Goal: Task Accomplishment & Management: Manage account settings

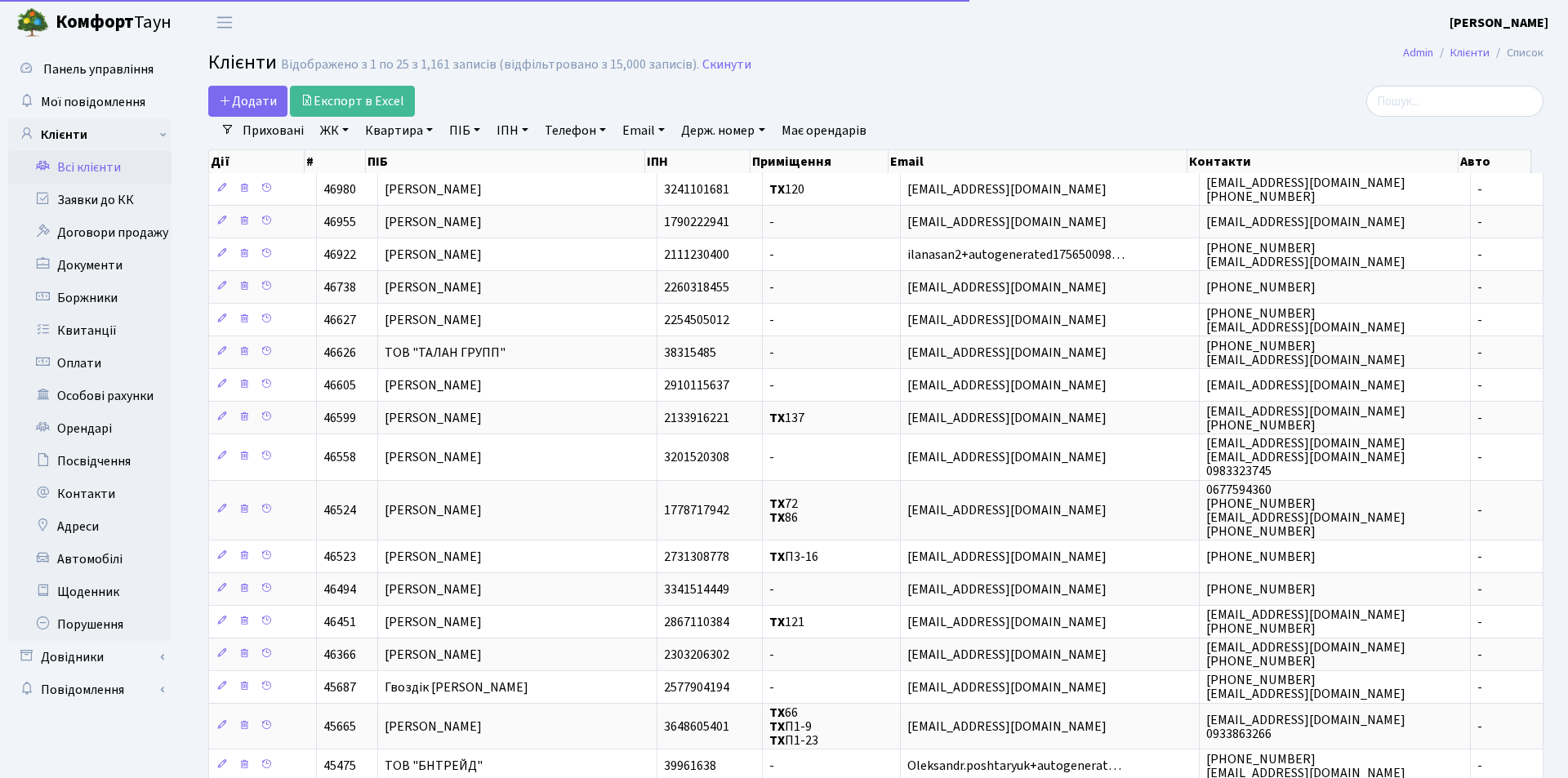
select select "25"
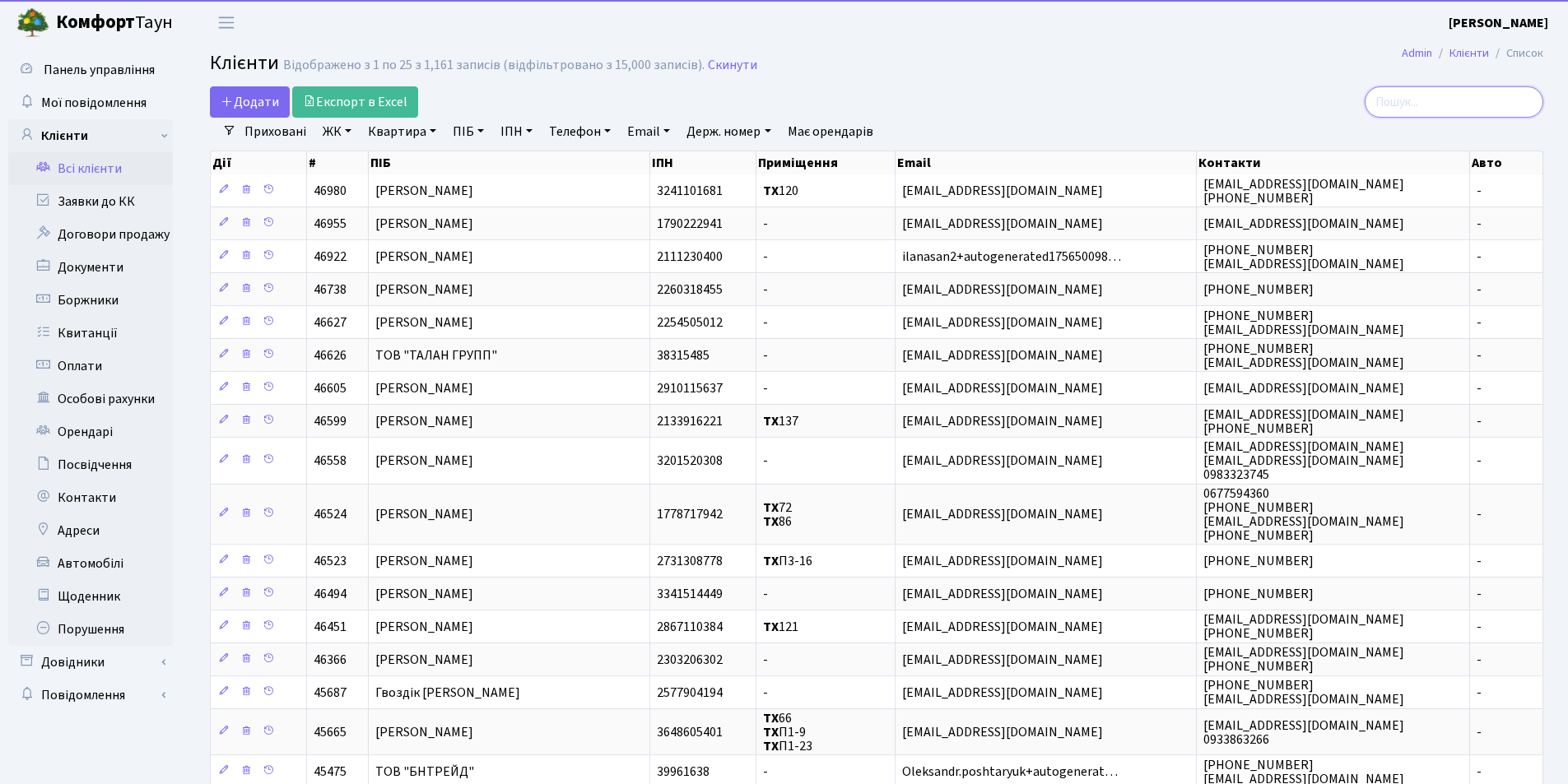
click at [1428, 101] on input "search" at bounding box center [1454, 102] width 179 height 31
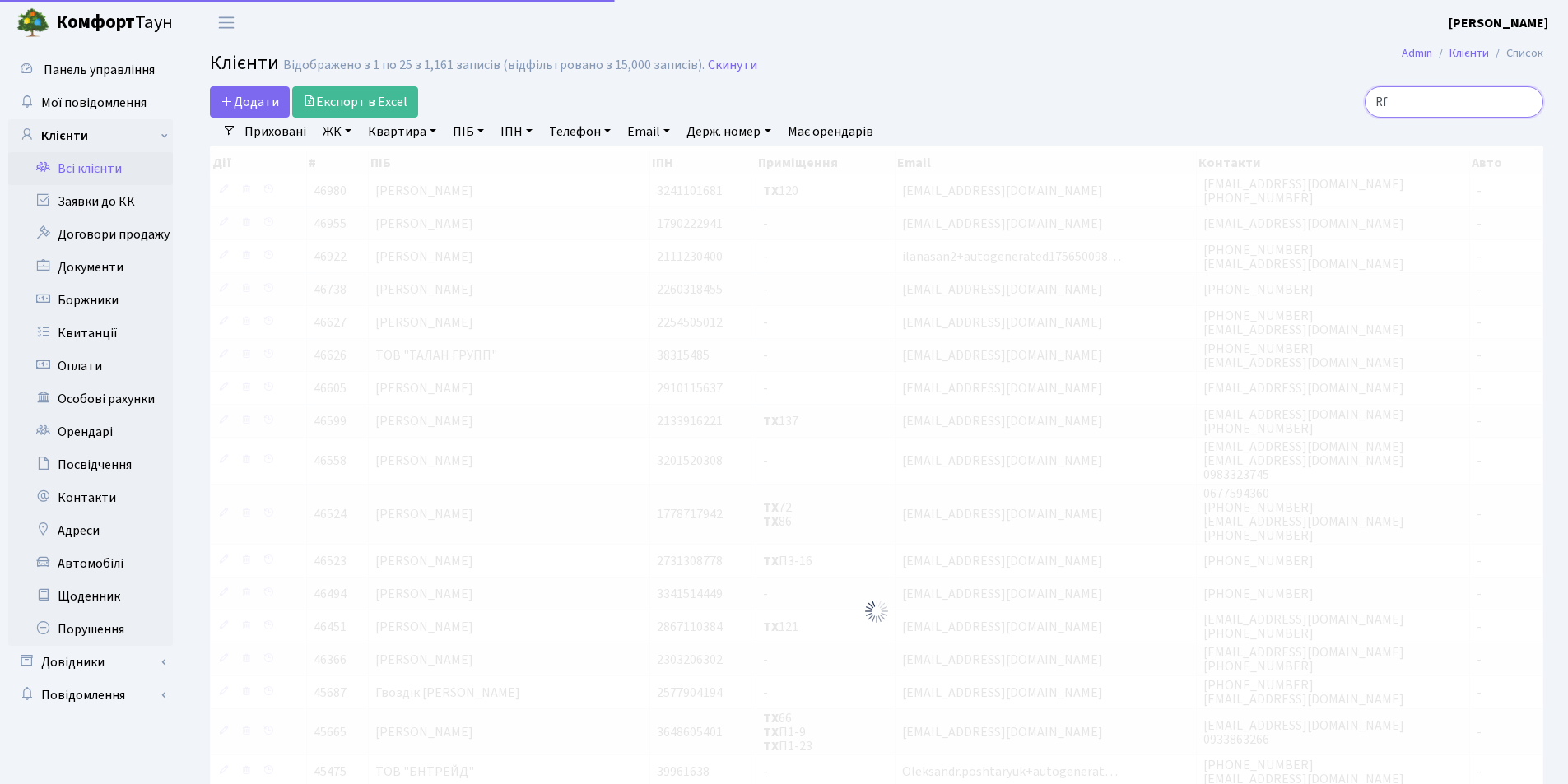
type input "R"
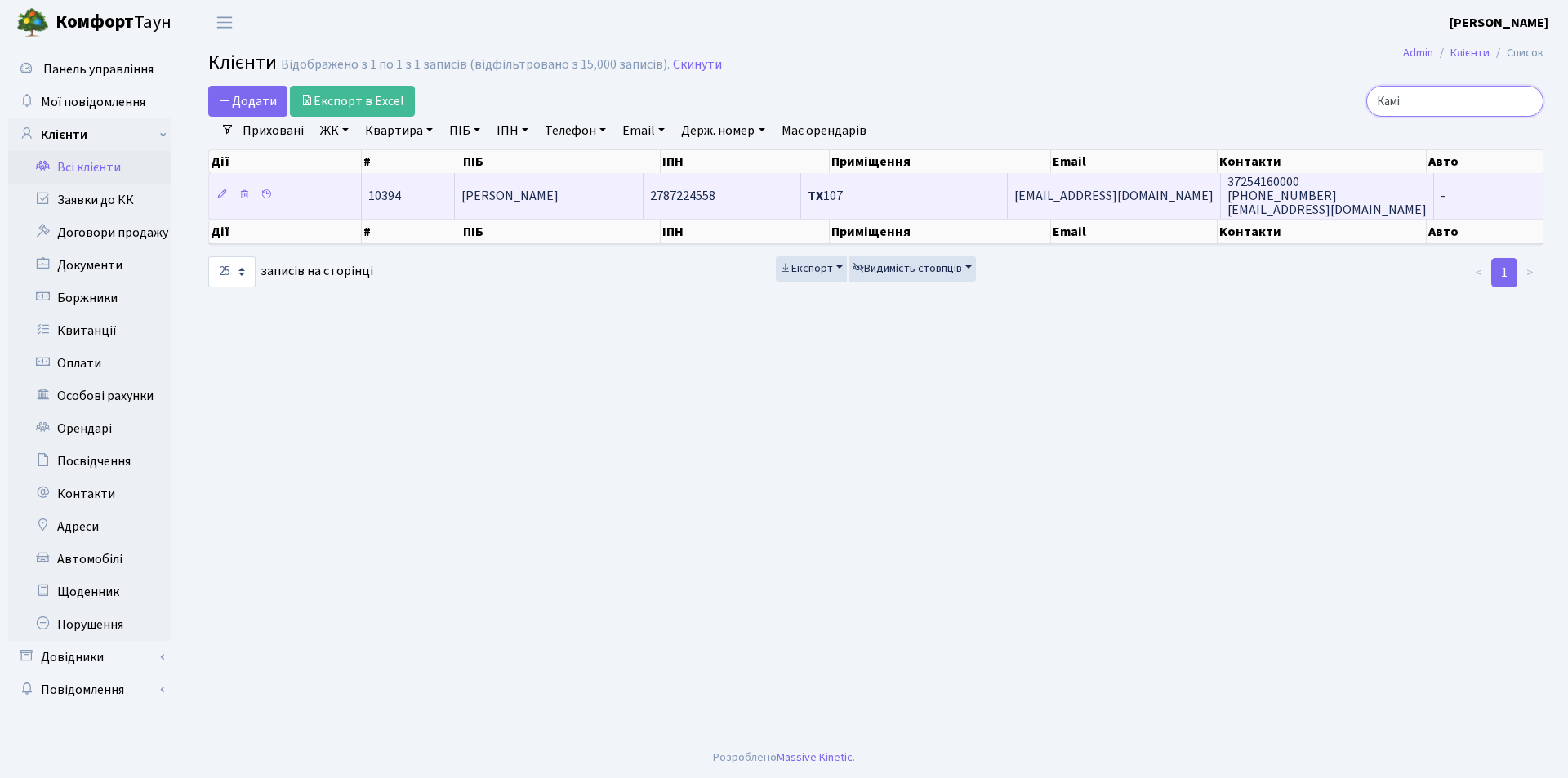
type input "Камі"
click at [532, 191] on span "[PERSON_NAME]" at bounding box center [509, 195] width 97 height 18
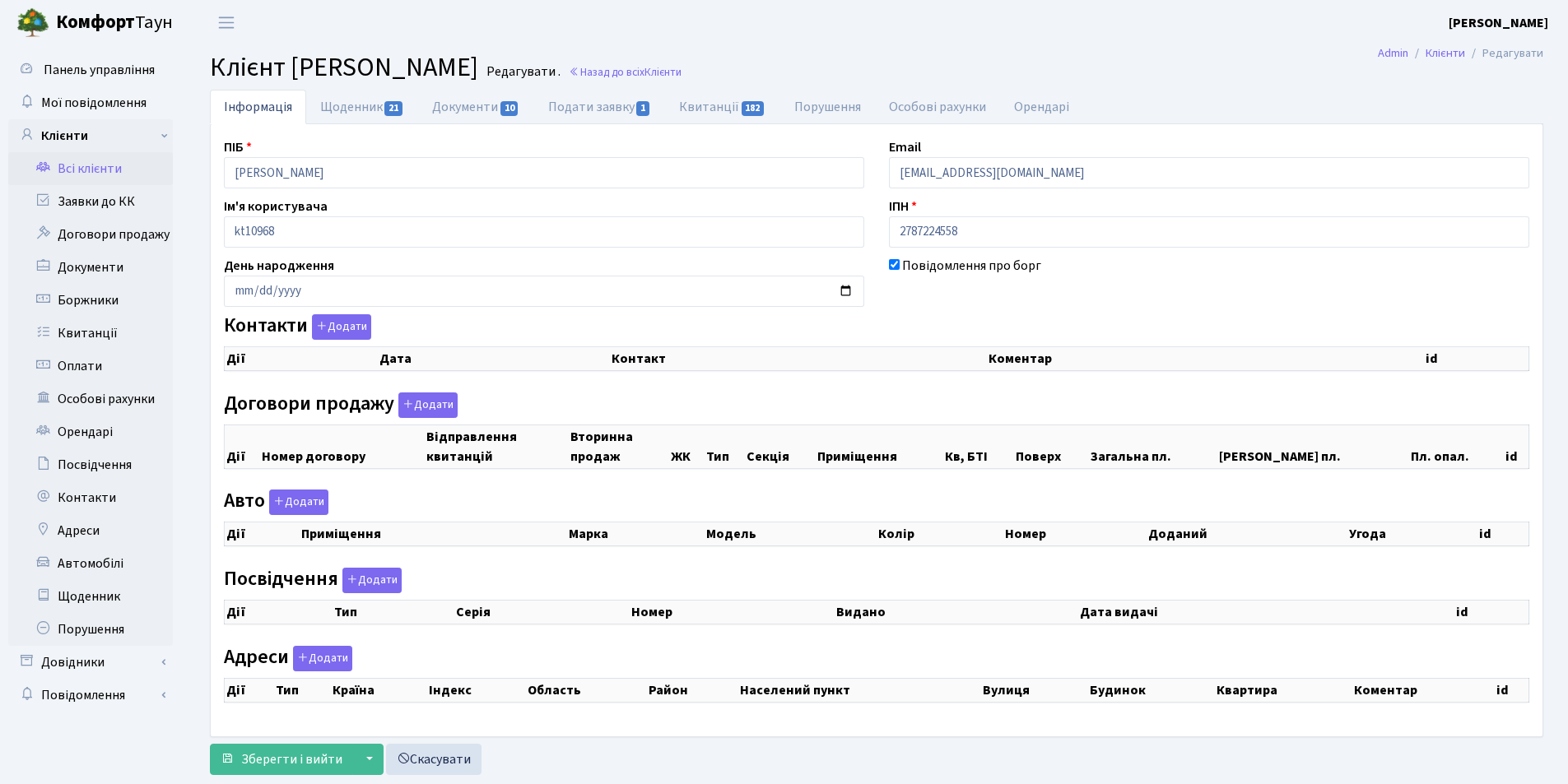
checkbox input "true"
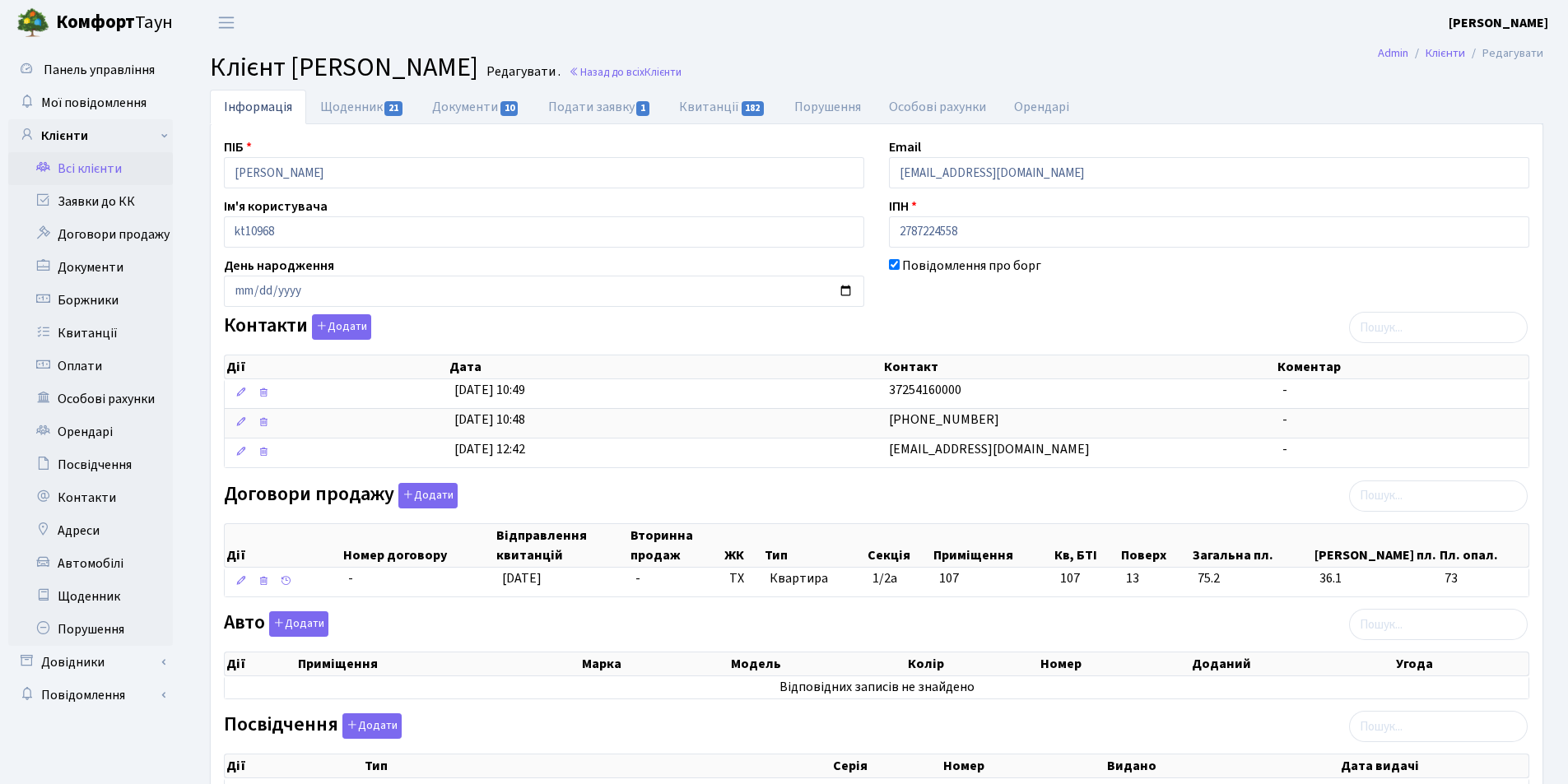
click at [105, 172] on link "Всі клієнти" at bounding box center [90, 169] width 164 height 33
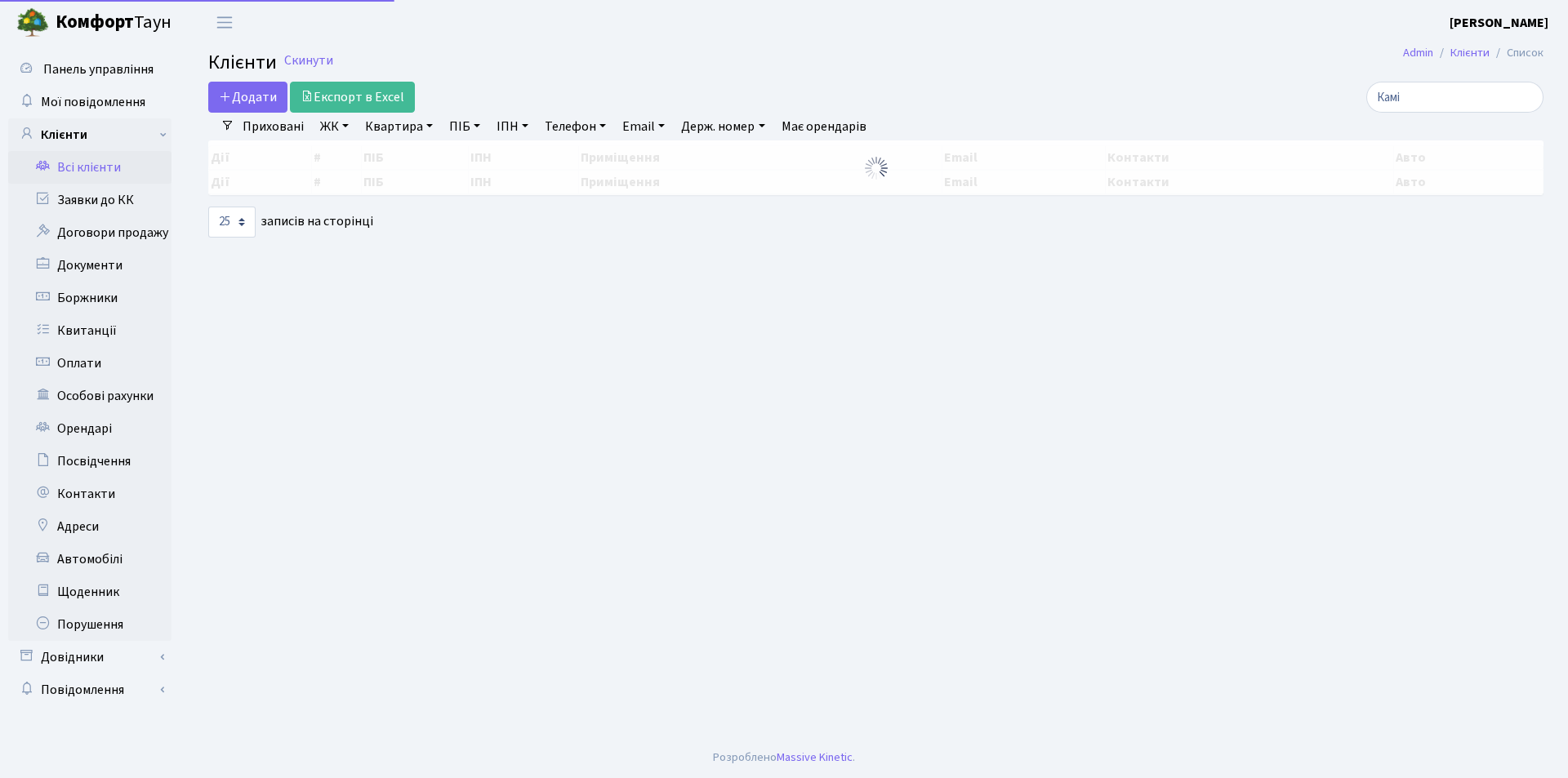
select select "25"
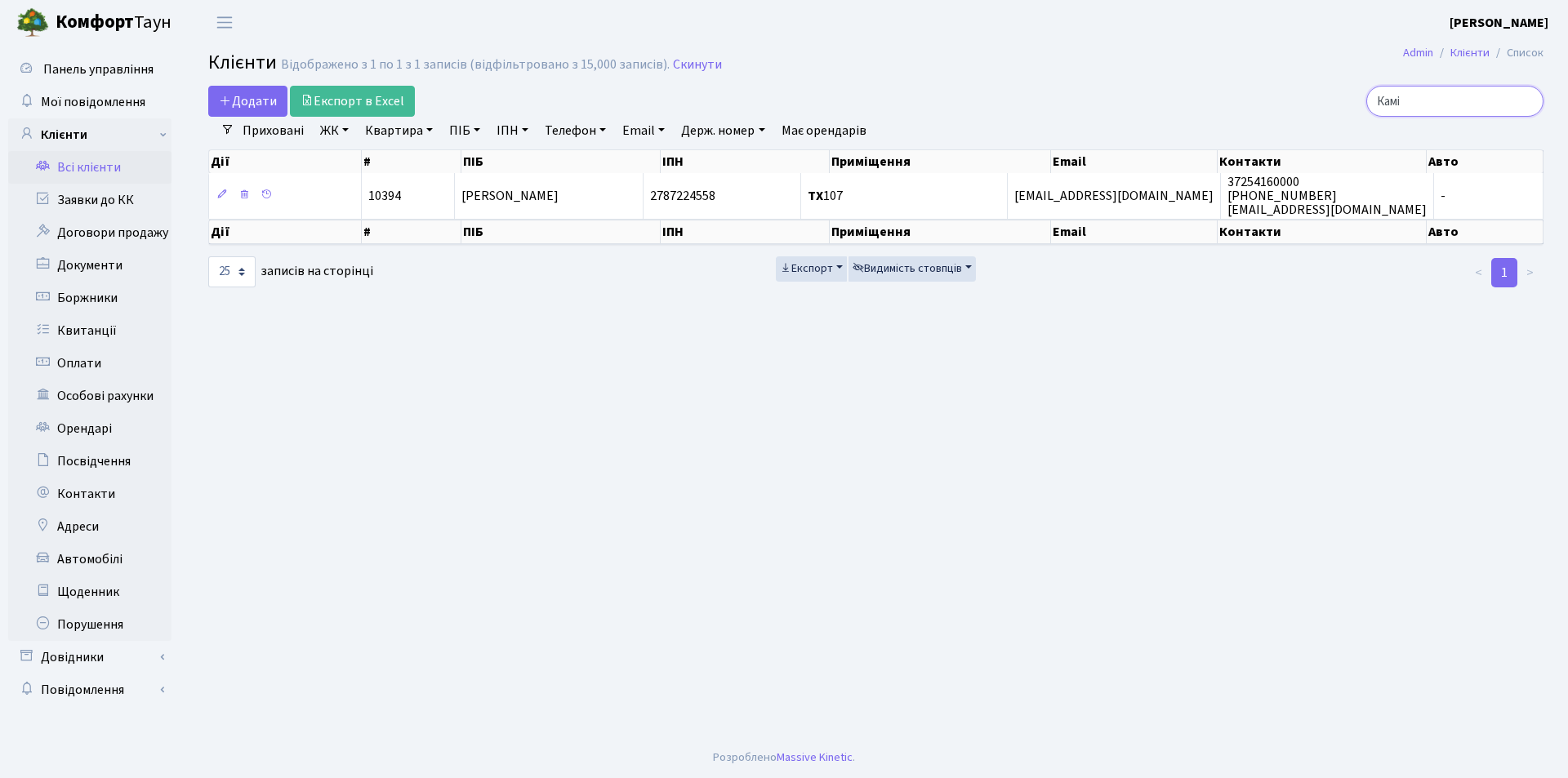
click at [1527, 101] on input "Камі" at bounding box center [1455, 101] width 177 height 31
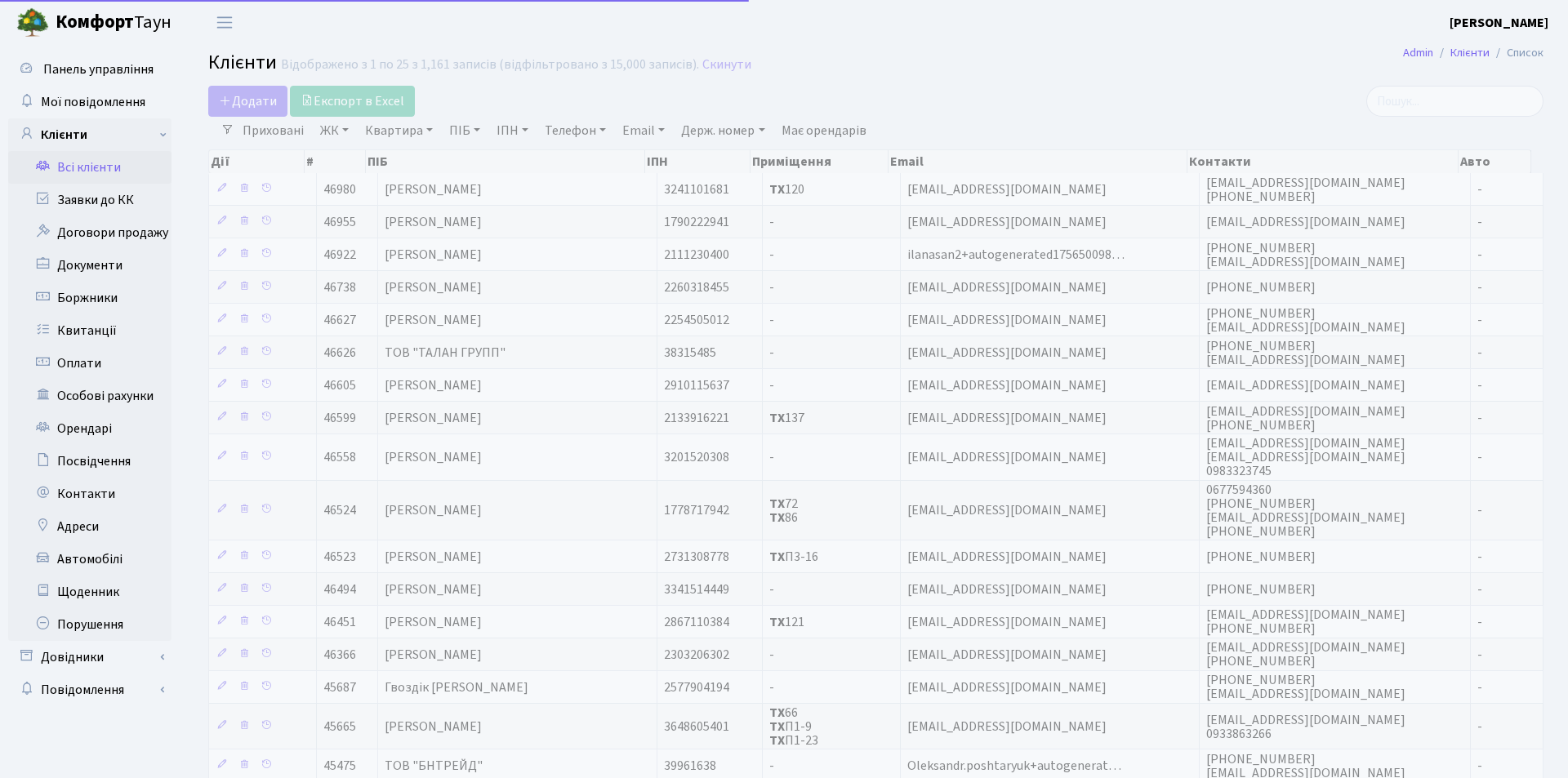
select select "25"
